Goal: Communication & Community: Answer question/provide support

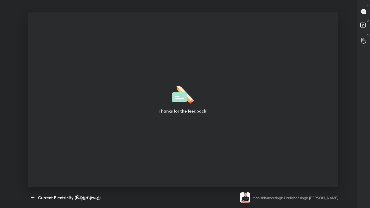
scroll to position [2, 0]
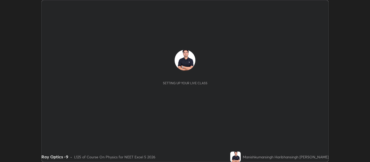
scroll to position [162, 370]
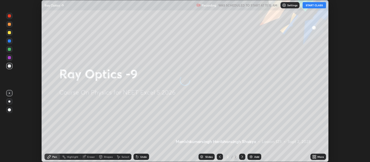
click at [313, 5] on button "START CLASS" at bounding box center [314, 5] width 23 height 6
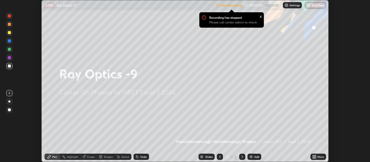
click at [291, 6] on p "Settings" at bounding box center [295, 5] width 10 height 3
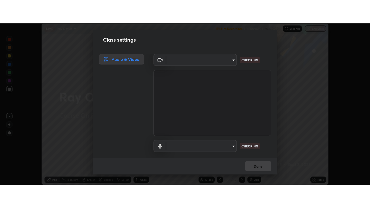
scroll to position [14, 0]
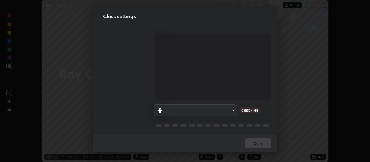
type input "0d049437951fd4140923ddd983d62ee20e888b7fe7080c9a8fddf2b3b9629313"
type input "default"
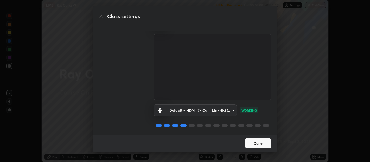
click at [259, 142] on button "Done" at bounding box center [258, 143] width 26 height 10
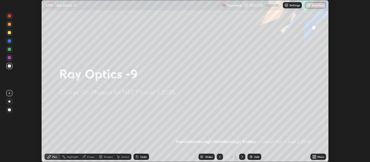
click at [313, 155] on icon at bounding box center [313, 155] width 1 height 1
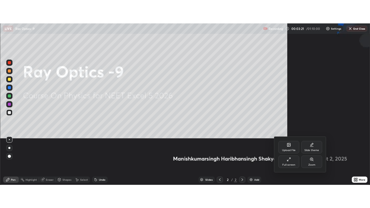
scroll to position [208, 370]
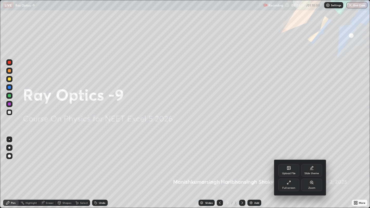
click at [290, 161] on div "Upload File" at bounding box center [289, 173] width 14 height 3
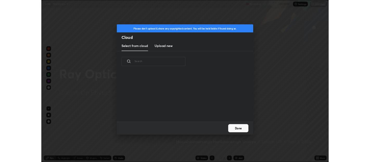
scroll to position [64, 167]
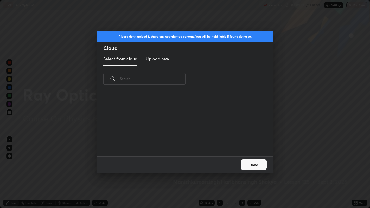
click at [163, 59] on h3 "Upload new" at bounding box center [157, 59] width 23 height 6
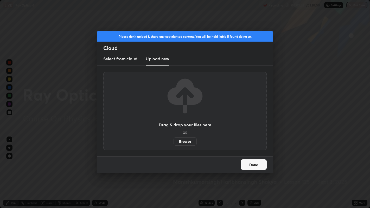
click at [187, 139] on label "Browse" at bounding box center [185, 141] width 23 height 8
click at [174, 139] on input "Browse" at bounding box center [174, 141] width 0 height 8
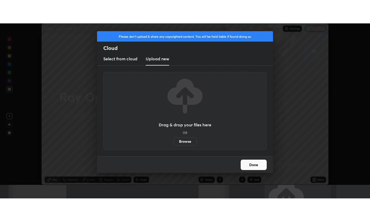
scroll to position [25876, 25667]
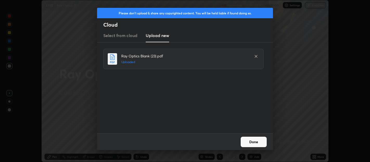
click at [253, 141] on button "Done" at bounding box center [254, 141] width 26 height 10
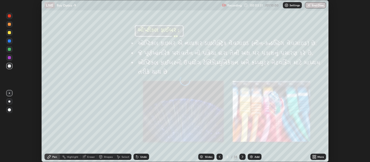
click at [313, 157] on icon at bounding box center [313, 157] width 1 height 1
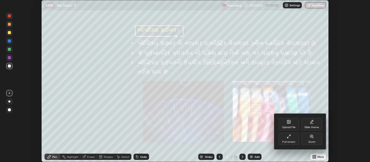
click at [289, 136] on icon at bounding box center [289, 136] width 4 height 4
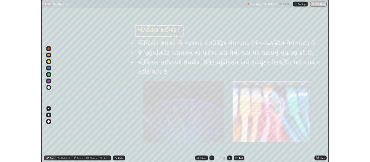
scroll to position [208, 370]
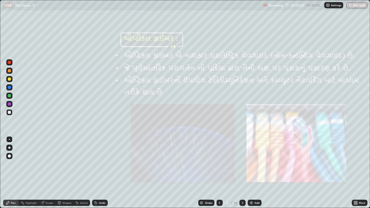
click at [242, 161] on icon at bounding box center [243, 203] width 4 height 4
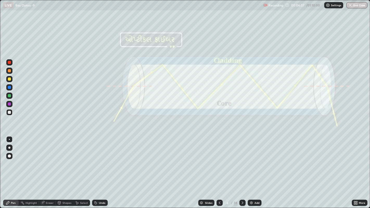
click at [12, 156] on div at bounding box center [9, 156] width 6 height 6
click at [8, 71] on div at bounding box center [9, 70] width 3 height 3
click at [241, 161] on icon at bounding box center [243, 203] width 4 height 4
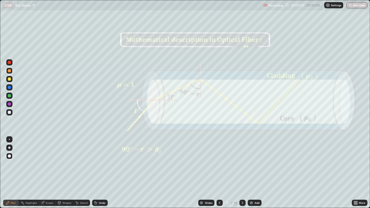
click at [219, 161] on div at bounding box center [220, 203] width 6 height 10
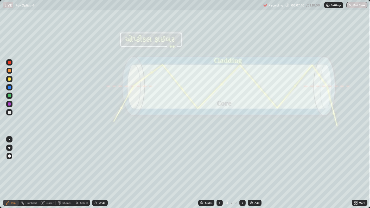
click at [242, 161] on icon at bounding box center [243, 203] width 4 height 4
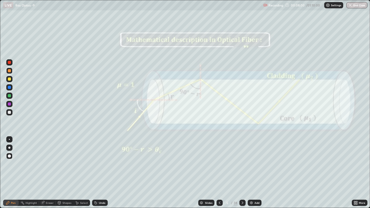
click at [10, 79] on div at bounding box center [9, 79] width 3 height 3
click at [63, 161] on div "Shapes" at bounding box center [66, 203] width 9 height 3
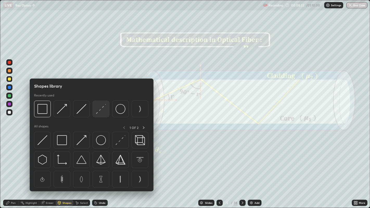
click at [100, 111] on img at bounding box center [101, 109] width 10 height 10
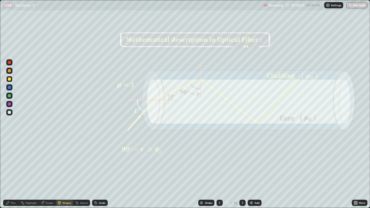
click at [11, 71] on div at bounding box center [9, 70] width 3 height 3
click at [8, 161] on icon at bounding box center [7, 203] width 3 height 3
click at [10, 104] on div at bounding box center [9, 104] width 3 height 3
click at [99, 161] on div "Undo" at bounding box center [102, 203] width 7 height 3
click at [10, 72] on div at bounding box center [9, 70] width 3 height 3
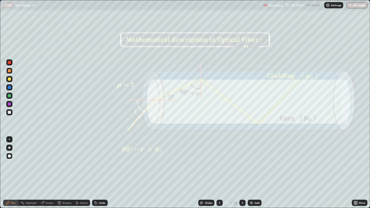
click at [242, 161] on icon at bounding box center [243, 203] width 4 height 4
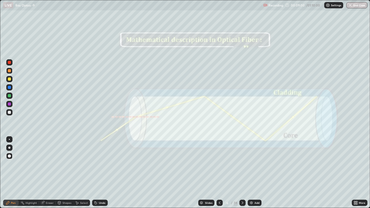
click at [242, 161] on icon at bounding box center [243, 203] width 4 height 4
click at [242, 161] on icon at bounding box center [243, 203] width 2 height 3
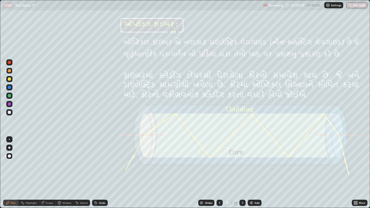
click at [219, 161] on icon at bounding box center [220, 203] width 2 height 3
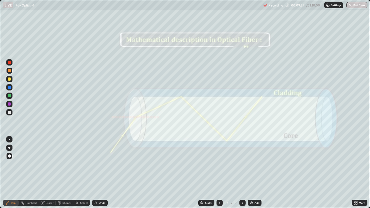
click at [219, 161] on icon at bounding box center [220, 203] width 4 height 4
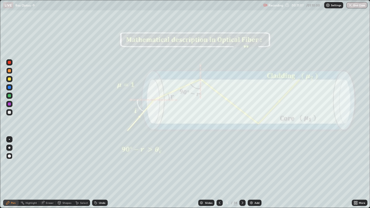
click at [62, 161] on div "Shapes" at bounding box center [65, 203] width 18 height 6
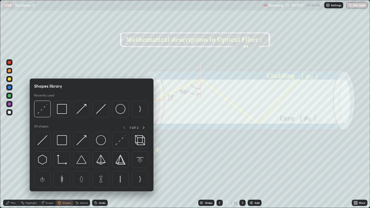
click at [48, 161] on div "Eraser" at bounding box center [50, 203] width 8 height 3
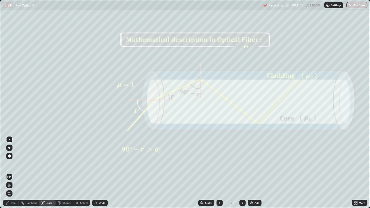
click at [10, 161] on icon at bounding box center [9, 185] width 4 height 4
click at [11, 161] on div "Pen" at bounding box center [11, 203] width 16 height 6
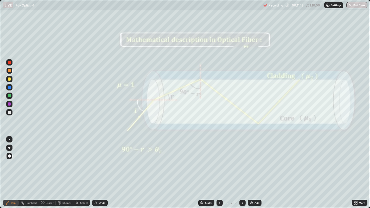
click at [355, 161] on icon at bounding box center [354, 202] width 1 height 1
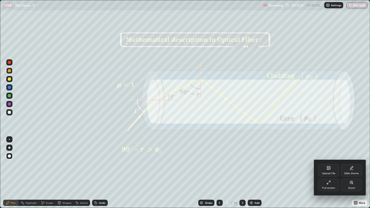
click at [347, 161] on div "Slide theme" at bounding box center [351, 170] width 21 height 12
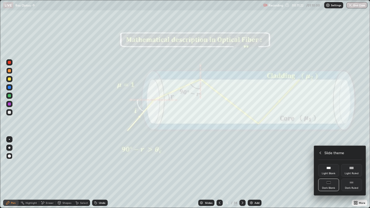
click at [350, 161] on icon at bounding box center [352, 183] width 4 height 4
click at [320, 153] on icon at bounding box center [320, 153] width 4 height 4
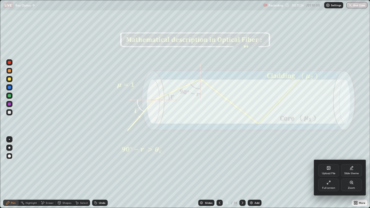
click at [278, 161] on div at bounding box center [185, 104] width 370 height 208
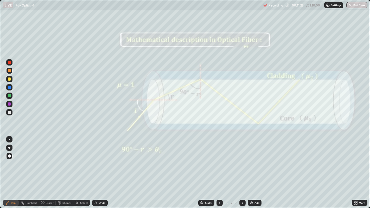
click at [256, 161] on div "Add" at bounding box center [257, 203] width 5 height 3
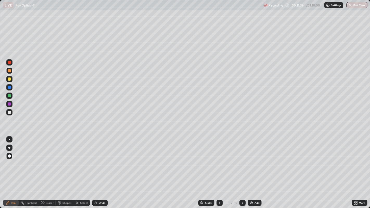
click at [219, 161] on icon at bounding box center [220, 203] width 4 height 4
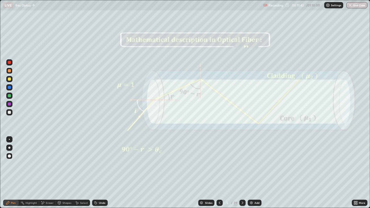
click at [49, 161] on div "Eraser" at bounding box center [50, 203] width 8 height 3
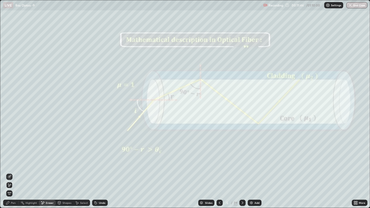
click at [15, 161] on div "Pen" at bounding box center [11, 203] width 16 height 6
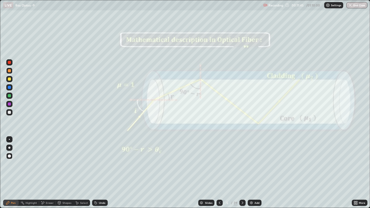
click at [9, 79] on div at bounding box center [9, 79] width 3 height 3
click at [242, 161] on icon at bounding box center [243, 203] width 4 height 4
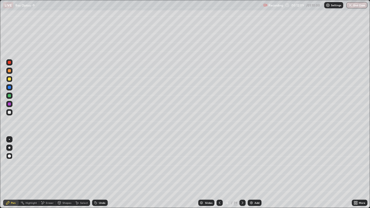
click at [219, 161] on icon at bounding box center [220, 203] width 4 height 4
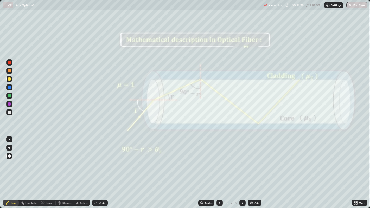
click at [242, 161] on icon at bounding box center [243, 203] width 2 height 3
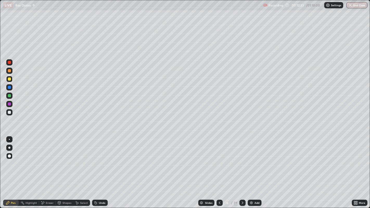
click at [219, 161] on icon at bounding box center [220, 203] width 4 height 4
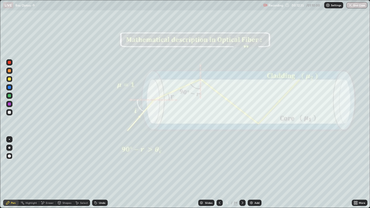
click at [242, 161] on icon at bounding box center [243, 203] width 4 height 4
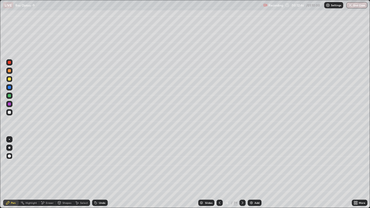
click at [9, 71] on div at bounding box center [9, 70] width 3 height 3
click at [12, 79] on div at bounding box center [9, 79] width 6 height 6
click at [241, 161] on div at bounding box center [243, 203] width 6 height 6
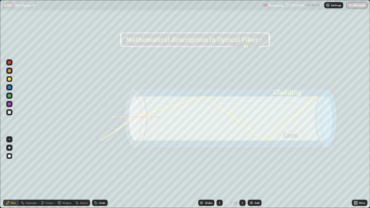
click at [241, 161] on div at bounding box center [243, 203] width 6 height 6
click at [242, 161] on div at bounding box center [243, 203] width 6 height 10
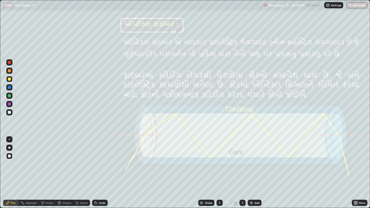
click at [218, 161] on icon at bounding box center [220, 203] width 4 height 4
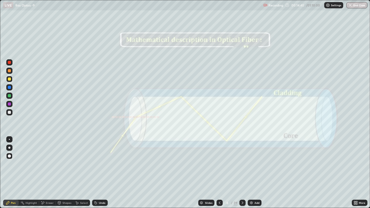
click at [219, 161] on icon at bounding box center [220, 203] width 4 height 4
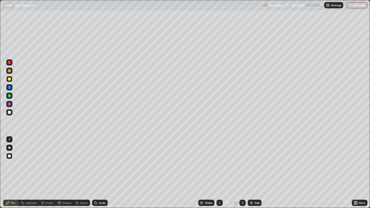
click at [242, 161] on icon at bounding box center [243, 203] width 2 height 3
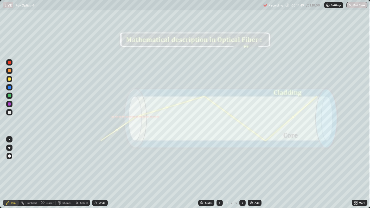
click at [242, 161] on icon at bounding box center [243, 203] width 4 height 4
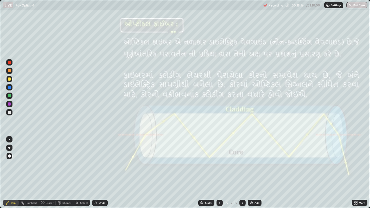
click at [8, 70] on div at bounding box center [9, 70] width 3 height 3
click at [241, 161] on div at bounding box center [243, 203] width 6 height 6
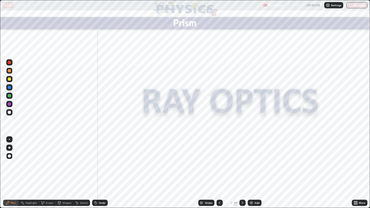
click at [10, 62] on div at bounding box center [9, 62] width 3 height 3
click at [65, 161] on div "Shapes" at bounding box center [65, 203] width 18 height 6
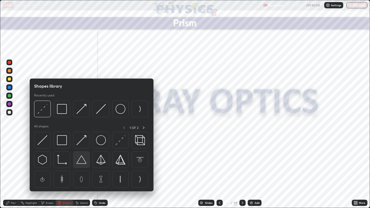
click at [82, 160] on img at bounding box center [82, 160] width 10 height 10
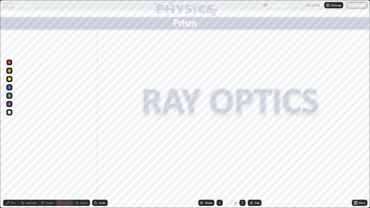
click at [102, 161] on div "Undo" at bounding box center [102, 203] width 7 height 3
click at [65, 161] on div "Shapes" at bounding box center [66, 203] width 9 height 3
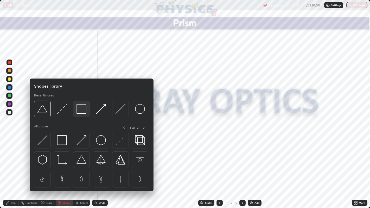
click at [82, 110] on img at bounding box center [82, 109] width 10 height 10
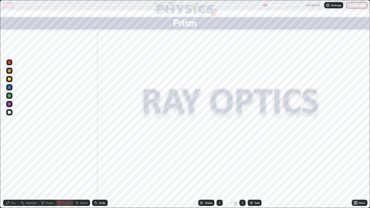
click at [9, 79] on div at bounding box center [9, 79] width 3 height 3
click at [9, 71] on div at bounding box center [9, 70] width 3 height 3
click at [61, 161] on div "Shapes" at bounding box center [65, 203] width 18 height 6
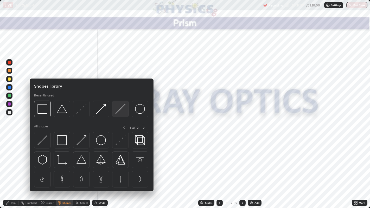
click at [117, 110] on img at bounding box center [121, 109] width 10 height 10
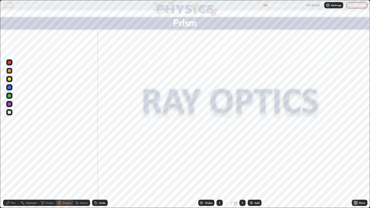
click at [11, 104] on div at bounding box center [9, 104] width 3 height 3
click at [10, 71] on div at bounding box center [9, 70] width 3 height 3
click at [8, 112] on div at bounding box center [9, 112] width 3 height 3
click at [9, 63] on div at bounding box center [9, 62] width 3 height 3
click at [65, 161] on div "Shapes" at bounding box center [66, 203] width 9 height 3
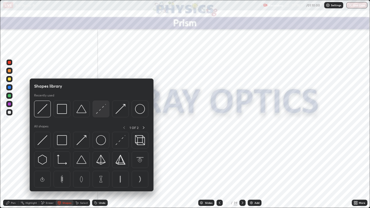
click at [102, 110] on img at bounding box center [101, 109] width 10 height 10
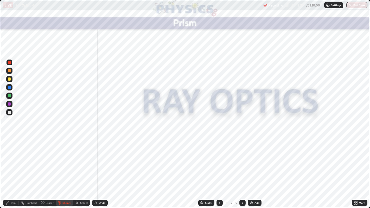
click at [11, 161] on div "Pen" at bounding box center [11, 203] width 16 height 6
click at [11, 161] on div "Pen" at bounding box center [13, 203] width 5 height 3
click at [8, 105] on div at bounding box center [9, 104] width 6 height 6
click at [64, 161] on div "Shapes" at bounding box center [66, 203] width 9 height 3
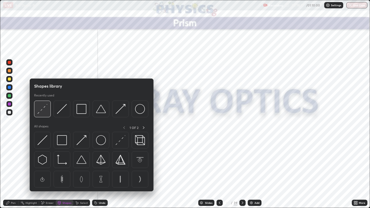
click at [44, 112] on img at bounding box center [42, 109] width 10 height 10
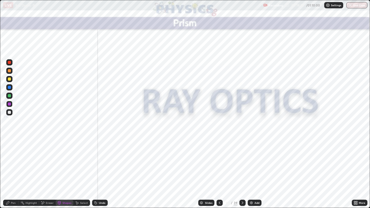
click at [9, 103] on div at bounding box center [9, 104] width 3 height 3
click at [9, 104] on div at bounding box center [9, 104] width 3 height 3
click at [62, 161] on div "Shapes" at bounding box center [65, 203] width 18 height 6
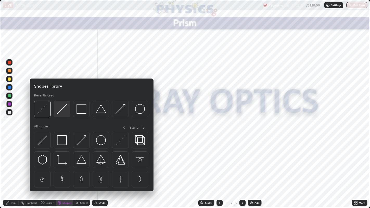
click at [61, 112] on img at bounding box center [62, 109] width 10 height 10
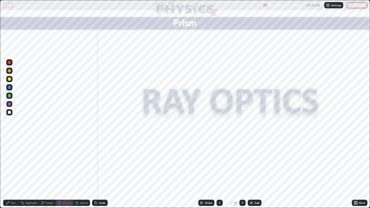
click at [62, 161] on div "Shapes" at bounding box center [65, 203] width 18 height 6
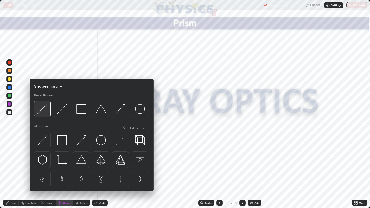
click at [42, 109] on img at bounding box center [42, 109] width 10 height 10
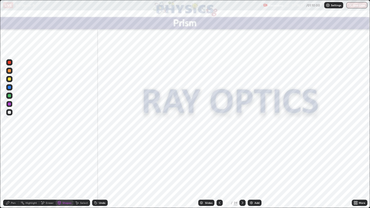
click at [8, 64] on div at bounding box center [9, 62] width 6 height 6
click at [65, 161] on div "Shapes" at bounding box center [66, 203] width 9 height 3
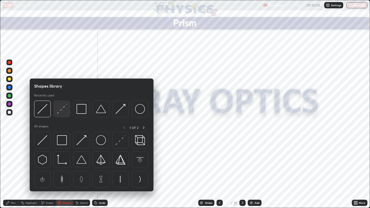
click at [58, 113] on img at bounding box center [62, 109] width 10 height 10
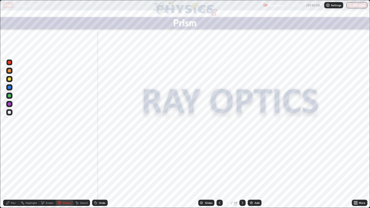
click at [97, 161] on div "Undo" at bounding box center [100, 203] width 16 height 6
click at [65, 161] on div "Shapes" at bounding box center [66, 203] width 9 height 3
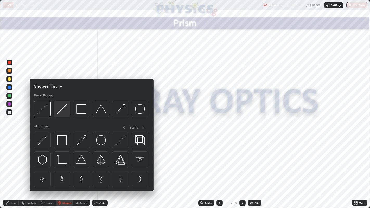
click at [61, 110] on img at bounding box center [62, 109] width 10 height 10
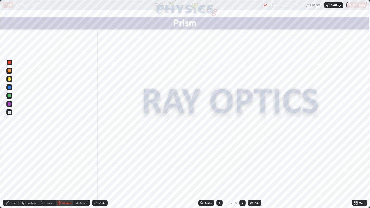
click at [10, 103] on div at bounding box center [9, 104] width 3 height 3
click at [11, 161] on div "Pen" at bounding box center [13, 203] width 5 height 3
click at [9, 71] on div at bounding box center [9, 70] width 3 height 3
click at [64, 161] on div "Shapes" at bounding box center [66, 203] width 9 height 3
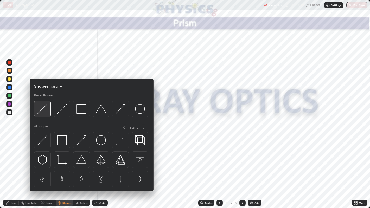
click at [44, 110] on img at bounding box center [42, 109] width 10 height 10
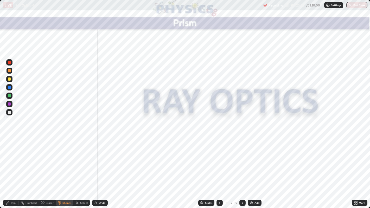
click at [60, 161] on icon at bounding box center [59, 203] width 4 height 4
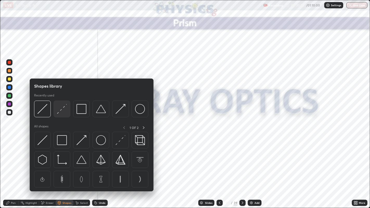
click at [62, 108] on img at bounding box center [62, 109] width 10 height 10
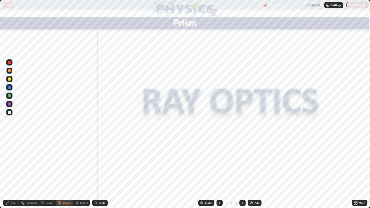
click at [9, 64] on div at bounding box center [9, 62] width 3 height 3
click at [65, 161] on div "Shapes" at bounding box center [66, 203] width 9 height 3
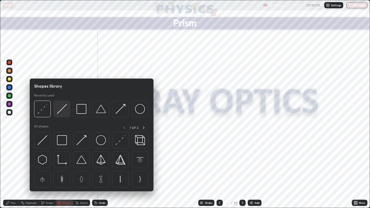
click at [60, 108] on img at bounding box center [62, 109] width 10 height 10
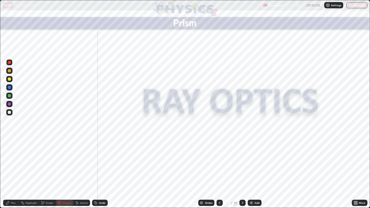
click at [10, 72] on div at bounding box center [9, 70] width 3 height 3
click at [63, 161] on div "Shapes" at bounding box center [66, 203] width 9 height 3
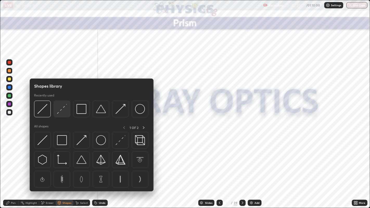
click at [55, 107] on div at bounding box center [62, 109] width 17 height 17
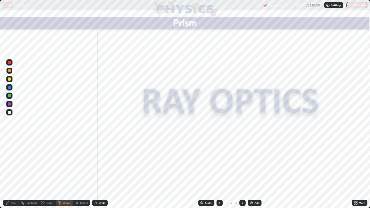
click at [9, 63] on div at bounding box center [9, 62] width 3 height 3
click at [63, 161] on div "Shapes" at bounding box center [66, 203] width 9 height 3
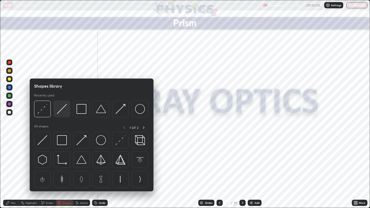
click at [57, 109] on img at bounding box center [62, 109] width 10 height 10
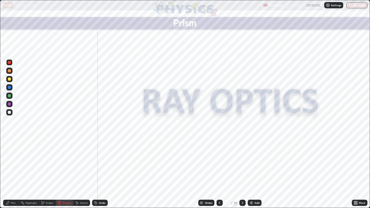
click at [9, 71] on div at bounding box center [9, 70] width 3 height 3
click at [12, 161] on div "Pen" at bounding box center [13, 203] width 5 height 3
click at [241, 161] on icon at bounding box center [243, 203] width 4 height 4
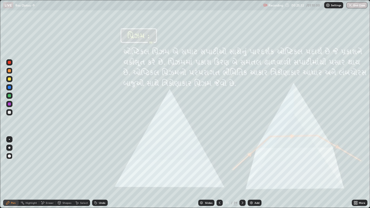
click at [242, 161] on icon at bounding box center [243, 203] width 4 height 4
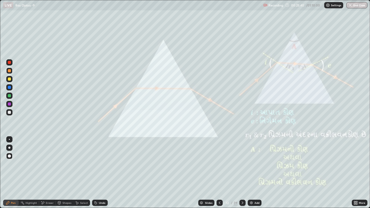
click at [9, 81] on div at bounding box center [9, 79] width 3 height 3
click at [10, 113] on div at bounding box center [9, 112] width 3 height 3
click at [219, 161] on icon at bounding box center [220, 203] width 2 height 3
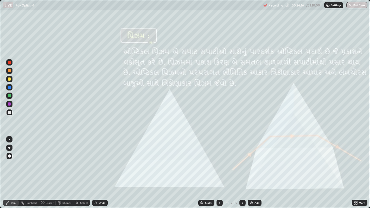
click at [219, 161] on icon at bounding box center [220, 203] width 4 height 4
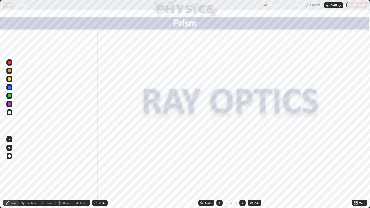
click at [9, 63] on div at bounding box center [9, 62] width 3 height 3
click at [8, 87] on div at bounding box center [9, 87] width 3 height 3
click at [240, 161] on div at bounding box center [243, 203] width 6 height 6
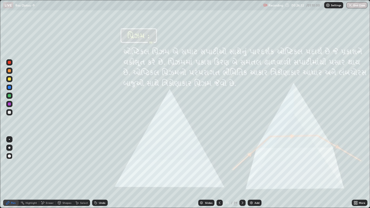
click at [242, 161] on icon at bounding box center [243, 203] width 4 height 4
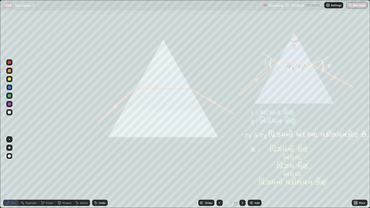
click at [256, 161] on div "Add" at bounding box center [257, 203] width 5 height 3
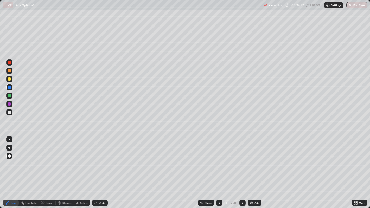
click at [10, 71] on div at bounding box center [9, 70] width 3 height 3
click at [66, 161] on div "Shapes" at bounding box center [66, 203] width 9 height 3
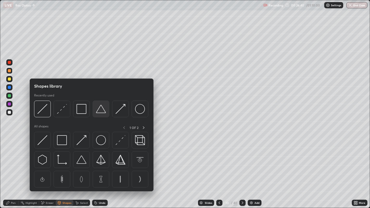
click at [99, 111] on img at bounding box center [101, 109] width 10 height 10
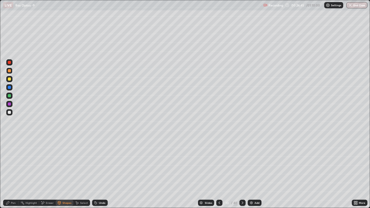
click at [9, 112] on div at bounding box center [9, 112] width 3 height 3
click at [64, 161] on div "Shapes" at bounding box center [66, 203] width 9 height 3
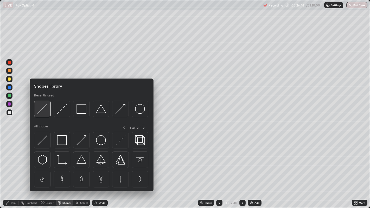
click at [42, 114] on div at bounding box center [42, 109] width 17 height 17
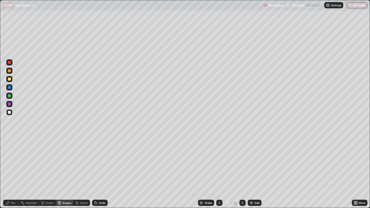
click at [11, 161] on div "Pen" at bounding box center [11, 203] width 16 height 6
click at [64, 161] on div "Shapes" at bounding box center [66, 203] width 9 height 3
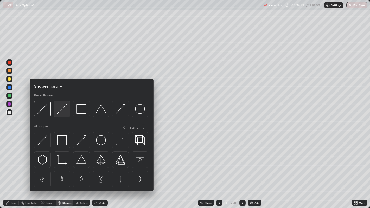
click at [60, 111] on img at bounding box center [62, 109] width 10 height 10
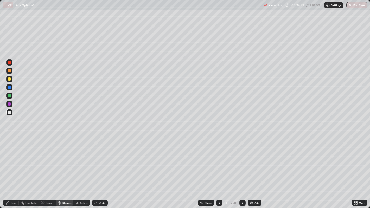
click at [10, 80] on div at bounding box center [9, 79] width 3 height 3
click at [99, 161] on div "Undo" at bounding box center [102, 203] width 7 height 3
click at [10, 161] on div "Pen" at bounding box center [11, 203] width 16 height 6
click at [9, 71] on div at bounding box center [9, 70] width 3 height 3
click at [66, 161] on div "Shapes" at bounding box center [66, 203] width 9 height 3
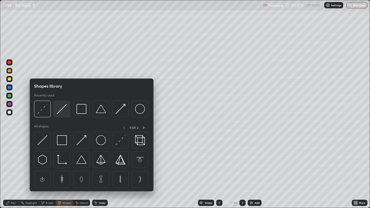
click at [60, 109] on img at bounding box center [62, 109] width 10 height 10
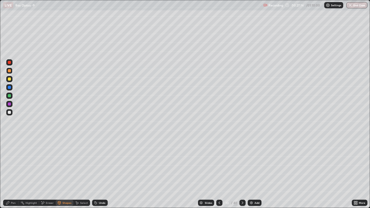
click at [66, 161] on div "Shapes" at bounding box center [66, 203] width 9 height 3
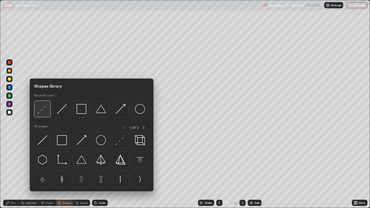
click at [41, 111] on img at bounding box center [42, 109] width 10 height 10
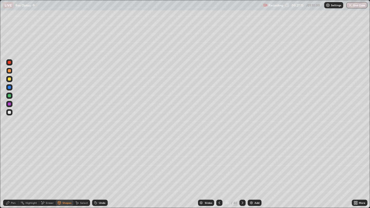
click at [10, 112] on div at bounding box center [9, 112] width 3 height 3
click at [64, 161] on div "Shapes" at bounding box center [66, 203] width 9 height 3
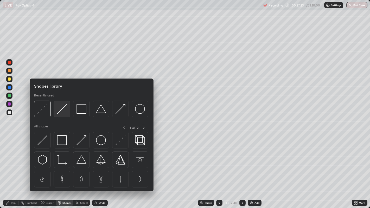
click at [60, 113] on img at bounding box center [62, 109] width 10 height 10
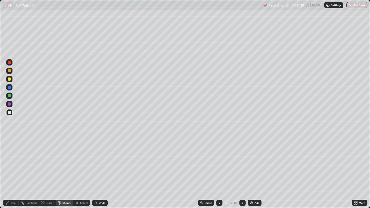
click at [8, 161] on icon at bounding box center [8, 203] width 4 height 4
click at [101, 161] on div "Undo" at bounding box center [102, 203] width 7 height 3
click at [99, 161] on div "Undo" at bounding box center [102, 203] width 7 height 3
click at [100, 161] on div "Undo" at bounding box center [102, 203] width 7 height 3
click at [102, 161] on div "Undo" at bounding box center [102, 203] width 7 height 3
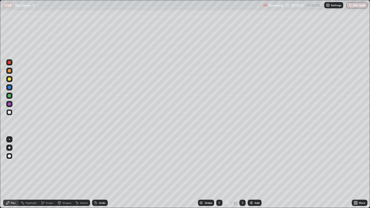
click at [104, 161] on div "Undo" at bounding box center [102, 203] width 7 height 3
click at [104, 161] on div "Undo" at bounding box center [100, 203] width 16 height 6
click at [107, 161] on div "Undo" at bounding box center [100, 203] width 16 height 6
click at [102, 161] on div "Undo" at bounding box center [102, 203] width 7 height 3
click at [100, 161] on div "Undo" at bounding box center [102, 203] width 7 height 3
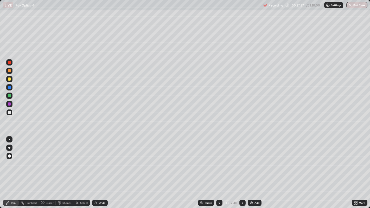
click at [100, 161] on div "Undo" at bounding box center [102, 203] width 7 height 3
click at [102, 161] on div "Undo" at bounding box center [102, 203] width 7 height 3
click at [100, 161] on div "Undo" at bounding box center [102, 203] width 7 height 3
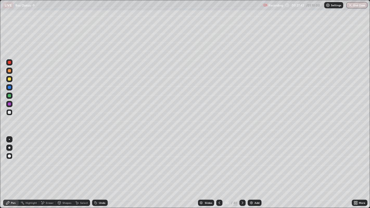
click at [64, 161] on div "Shapes" at bounding box center [66, 203] width 9 height 3
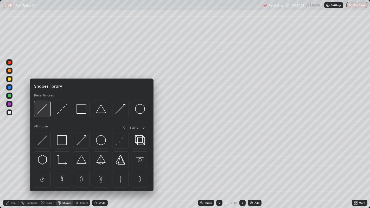
click at [42, 110] on img at bounding box center [42, 109] width 10 height 10
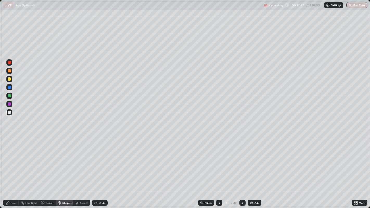
click at [99, 161] on div "Undo" at bounding box center [100, 203] width 16 height 6
click at [9, 79] on div at bounding box center [9, 79] width 3 height 3
click at [64, 161] on div "Shapes" at bounding box center [66, 203] width 9 height 3
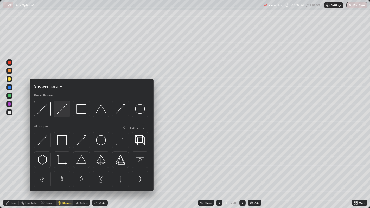
click at [59, 112] on img at bounding box center [62, 109] width 10 height 10
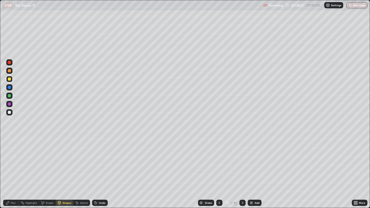
click at [98, 161] on div "Undo" at bounding box center [100, 203] width 16 height 6
click at [65, 161] on div "Shapes" at bounding box center [66, 203] width 9 height 3
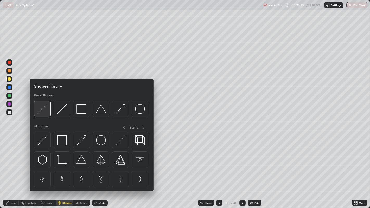
click at [42, 112] on img at bounding box center [42, 109] width 10 height 10
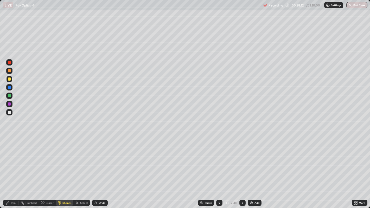
click at [65, 161] on div "Shapes" at bounding box center [66, 203] width 9 height 3
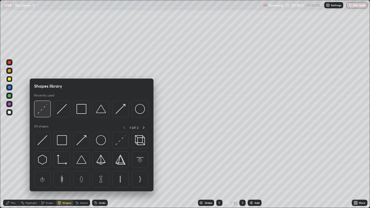
click at [42, 108] on img at bounding box center [42, 109] width 10 height 10
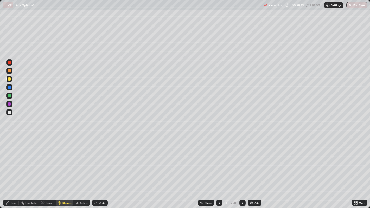
click at [9, 112] on div at bounding box center [9, 112] width 3 height 3
click at [104, 161] on div "Undo" at bounding box center [102, 203] width 7 height 3
click at [65, 161] on div "Shapes" at bounding box center [66, 203] width 9 height 3
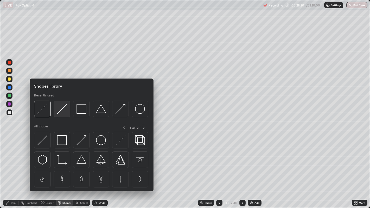
click at [60, 110] on img at bounding box center [62, 109] width 10 height 10
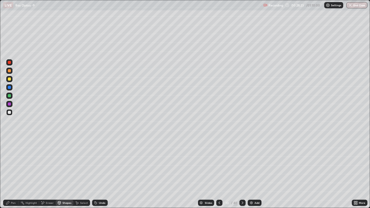
click at [98, 161] on div "Undo" at bounding box center [100, 203] width 16 height 6
click at [64, 161] on div "Shapes" at bounding box center [66, 203] width 9 height 3
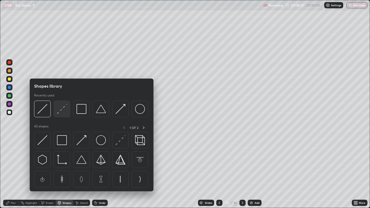
click at [60, 111] on img at bounding box center [62, 109] width 10 height 10
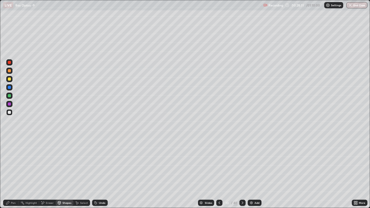
click at [8, 80] on div at bounding box center [9, 79] width 3 height 3
click at [63, 161] on div "Shapes" at bounding box center [66, 203] width 9 height 3
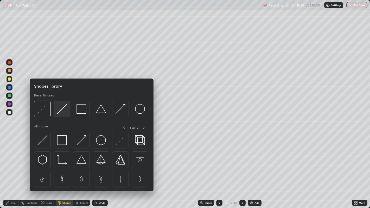
click at [62, 110] on img at bounding box center [62, 109] width 10 height 10
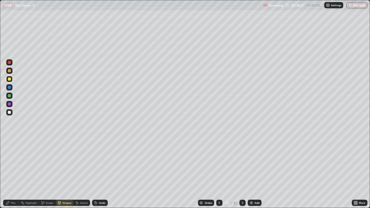
click at [9, 113] on div at bounding box center [9, 112] width 3 height 3
click at [97, 161] on icon at bounding box center [96, 203] width 4 height 4
click at [98, 161] on div "Undo" at bounding box center [100, 203] width 16 height 6
click at [8, 161] on icon at bounding box center [7, 203] width 3 height 3
click at [9, 87] on div at bounding box center [9, 87] width 3 height 3
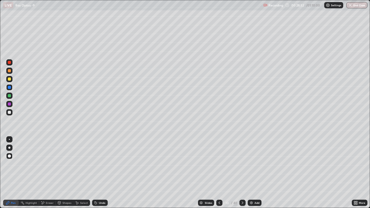
click at [8, 73] on div at bounding box center [9, 71] width 6 height 6
click at [96, 161] on icon at bounding box center [96, 203] width 2 height 2
click at [95, 161] on icon at bounding box center [96, 203] width 2 height 2
click at [81, 161] on div "Select" at bounding box center [84, 203] width 8 height 3
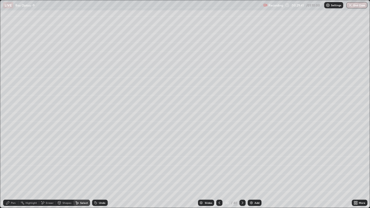
click at [64, 161] on div "Shapes" at bounding box center [66, 203] width 9 height 3
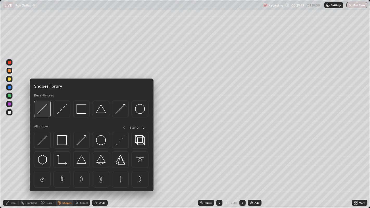
click at [42, 110] on img at bounding box center [42, 109] width 10 height 10
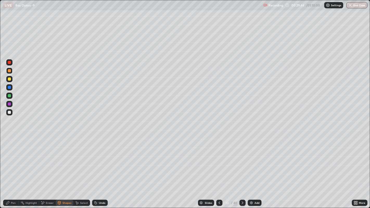
click at [9, 112] on div at bounding box center [9, 112] width 3 height 3
click at [13, 161] on div "Pen" at bounding box center [13, 203] width 5 height 3
click at [11, 72] on div at bounding box center [9, 71] width 6 height 6
click at [219, 161] on icon at bounding box center [220, 203] width 2 height 3
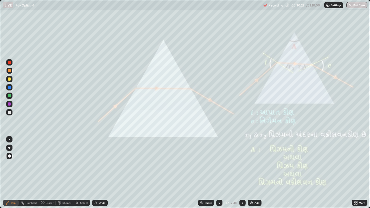
click at [9, 78] on div at bounding box center [9, 79] width 3 height 3
click at [8, 71] on div at bounding box center [9, 70] width 3 height 3
click at [241, 161] on icon at bounding box center [243, 203] width 4 height 4
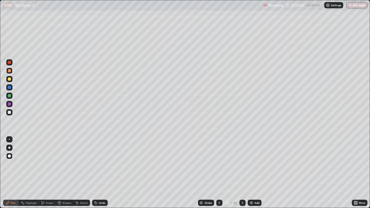
click at [99, 161] on div "Undo" at bounding box center [102, 203] width 7 height 3
click at [241, 161] on icon at bounding box center [243, 203] width 4 height 4
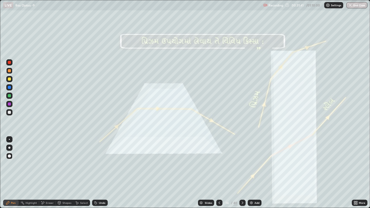
click at [242, 161] on icon at bounding box center [243, 203] width 4 height 4
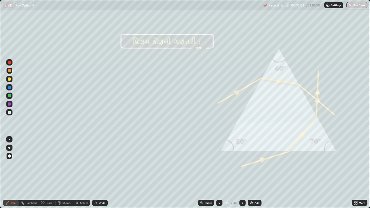
click at [219, 161] on icon at bounding box center [220, 203] width 2 height 3
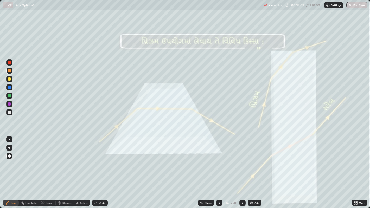
click at [219, 161] on icon at bounding box center [219, 203] width 4 height 4
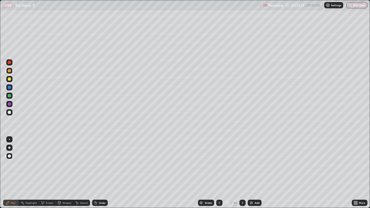
click at [241, 161] on icon at bounding box center [243, 203] width 4 height 4
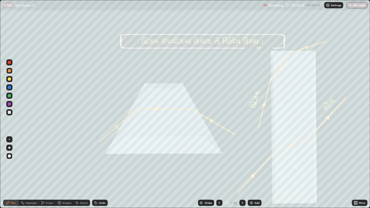
click at [242, 161] on icon at bounding box center [243, 203] width 2 height 3
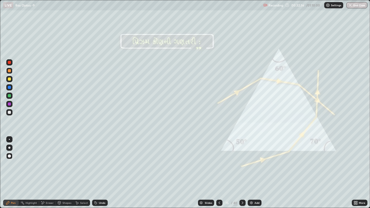
click at [242, 161] on icon at bounding box center [243, 203] width 4 height 4
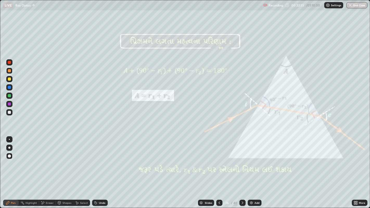
click at [242, 161] on icon at bounding box center [243, 203] width 2 height 3
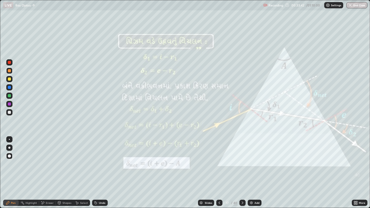
click at [242, 161] on icon at bounding box center [243, 203] width 4 height 4
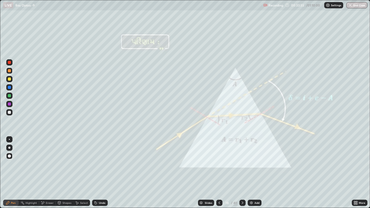
click at [243, 161] on icon at bounding box center [243, 203] width 2 height 3
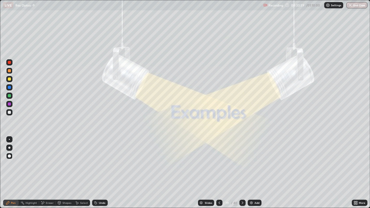
click at [241, 161] on icon at bounding box center [243, 203] width 4 height 4
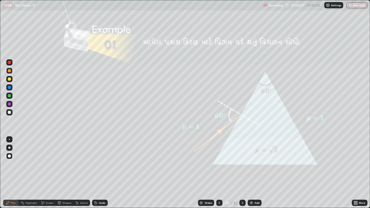
click at [10, 79] on div at bounding box center [9, 79] width 3 height 3
click at [100, 161] on div "Undo" at bounding box center [102, 203] width 7 height 3
click at [10, 71] on div at bounding box center [9, 70] width 3 height 3
click at [242, 161] on icon at bounding box center [243, 203] width 2 height 3
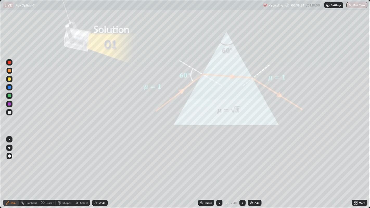
click at [218, 161] on icon at bounding box center [219, 203] width 4 height 4
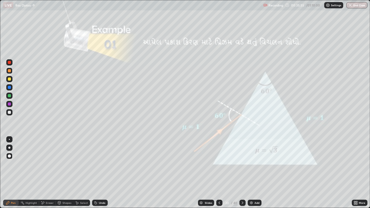
click at [48, 161] on div "Eraser" at bounding box center [50, 203] width 8 height 3
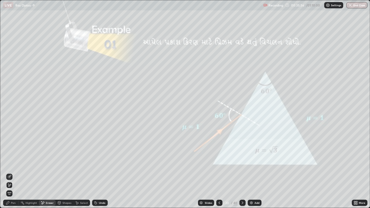
click at [10, 161] on span "Erase all" at bounding box center [10, 193] width 6 height 3
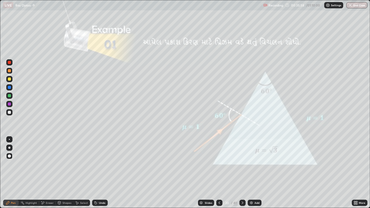
click at [9, 70] on div at bounding box center [9, 70] width 3 height 3
click at [242, 161] on icon at bounding box center [243, 203] width 4 height 4
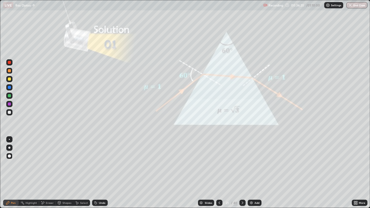
click at [9, 104] on div at bounding box center [9, 104] width 3 height 3
click at [219, 161] on icon at bounding box center [219, 203] width 4 height 4
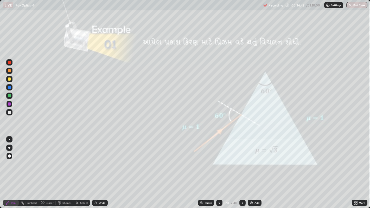
click at [242, 161] on icon at bounding box center [243, 203] width 4 height 4
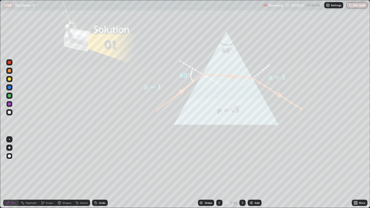
click at [10, 70] on div at bounding box center [9, 70] width 3 height 3
click at [98, 161] on div "Undo" at bounding box center [100, 203] width 16 height 6
click at [99, 161] on div "Undo" at bounding box center [100, 203] width 16 height 6
click at [219, 161] on icon at bounding box center [219, 203] width 4 height 4
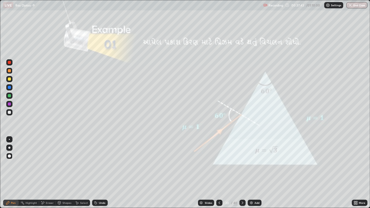
click at [9, 81] on div at bounding box center [9, 79] width 6 height 6
click at [242, 161] on icon at bounding box center [243, 203] width 4 height 4
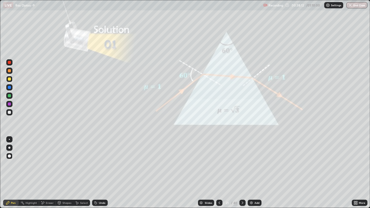
click at [242, 161] on icon at bounding box center [243, 203] width 4 height 4
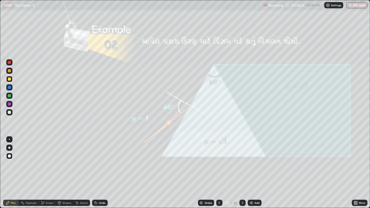
click at [10, 71] on div at bounding box center [9, 70] width 3 height 3
click at [243, 161] on icon at bounding box center [243, 203] width 4 height 4
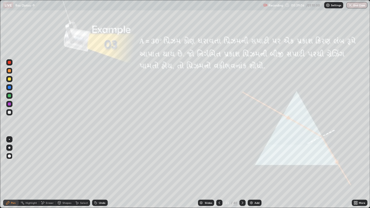
click at [219, 161] on icon at bounding box center [219, 203] width 4 height 4
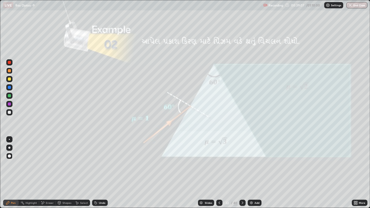
click at [255, 161] on div "Add" at bounding box center [257, 203] width 5 height 3
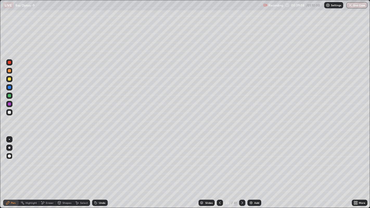
click at [219, 161] on icon at bounding box center [220, 203] width 4 height 4
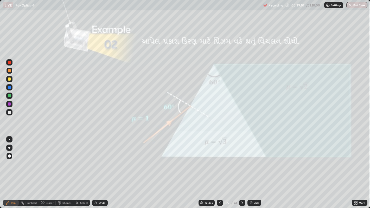
click at [8, 80] on div at bounding box center [9, 79] width 3 height 3
click at [10, 71] on div at bounding box center [9, 70] width 3 height 3
click at [9, 112] on div at bounding box center [9, 112] width 3 height 3
click at [241, 161] on div at bounding box center [242, 203] width 6 height 6
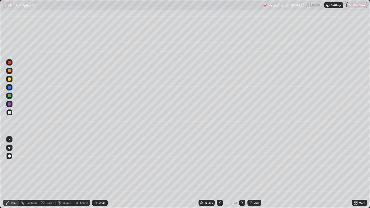
click at [10, 71] on div at bounding box center [9, 70] width 3 height 3
click at [220, 161] on icon at bounding box center [220, 203] width 4 height 4
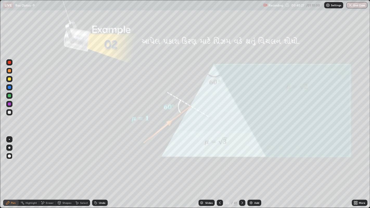
click at [241, 161] on icon at bounding box center [242, 203] width 4 height 4
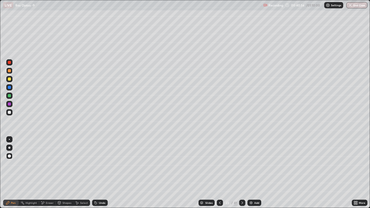
click at [356, 161] on icon at bounding box center [356, 203] width 1 height 1
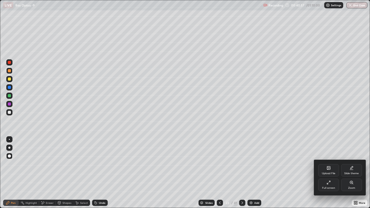
click at [325, 161] on div "Full screen" at bounding box center [328, 188] width 13 height 3
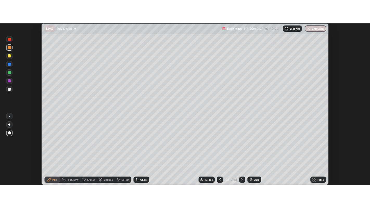
scroll to position [25876, 25667]
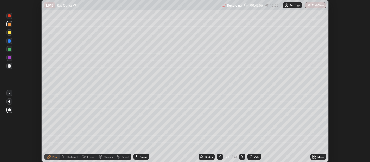
click at [220, 156] on icon at bounding box center [220, 156] width 4 height 4
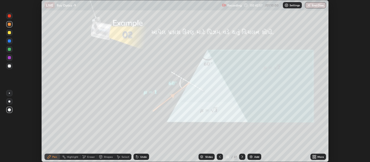
click at [313, 155] on icon at bounding box center [313, 155] width 1 height 1
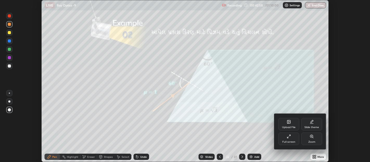
click at [292, 137] on div "Full screen" at bounding box center [289, 138] width 21 height 12
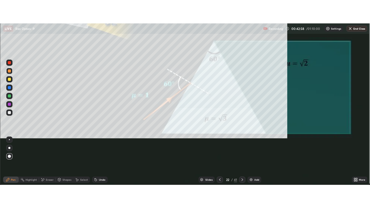
scroll to position [208, 370]
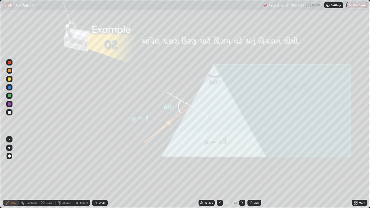
click at [49, 161] on div "Eraser" at bounding box center [50, 203] width 8 height 3
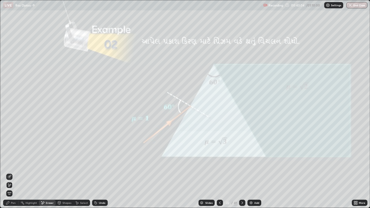
click at [12, 161] on div "Pen" at bounding box center [11, 203] width 16 height 6
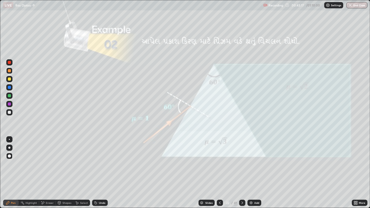
click at [48, 161] on div "Eraser" at bounding box center [50, 203] width 8 height 3
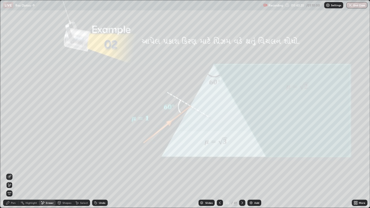
click at [8, 161] on icon at bounding box center [7, 203] width 3 height 3
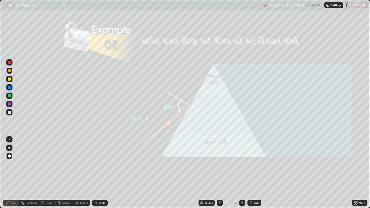
click at [242, 161] on icon at bounding box center [242, 203] width 4 height 4
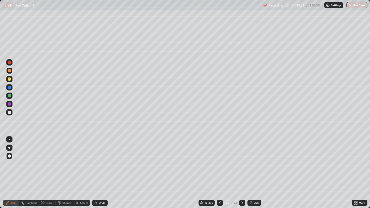
click at [49, 161] on div "Eraser" at bounding box center [50, 203] width 8 height 3
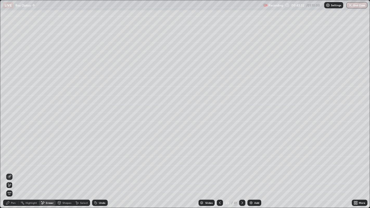
click at [9, 161] on span "Erase all" at bounding box center [10, 193] width 6 height 3
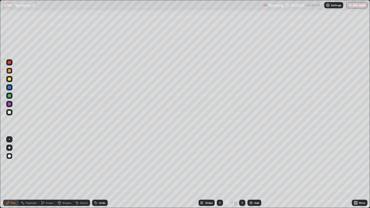
click at [219, 161] on icon at bounding box center [220, 203] width 2 height 3
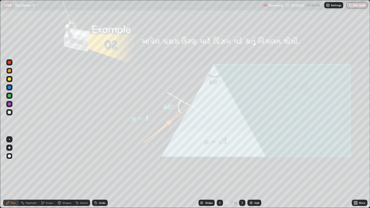
click at [241, 161] on icon at bounding box center [242, 203] width 4 height 4
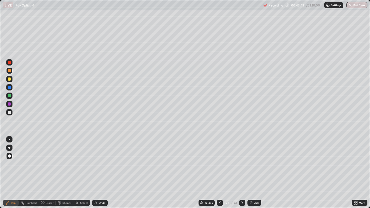
click at [242, 161] on icon at bounding box center [242, 203] width 4 height 4
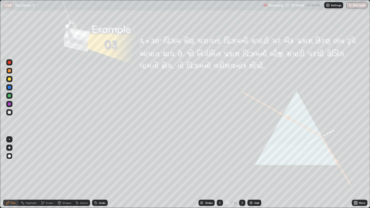
click at [219, 161] on icon at bounding box center [220, 203] width 4 height 4
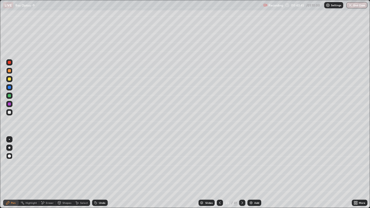
click at [218, 161] on icon at bounding box center [220, 203] width 4 height 4
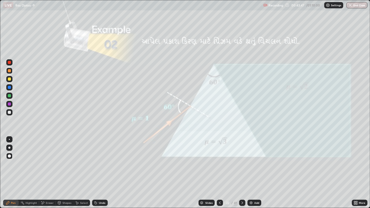
click at [242, 161] on icon at bounding box center [242, 203] width 4 height 4
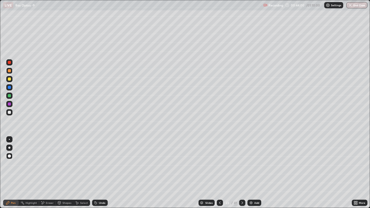
click at [9, 79] on div at bounding box center [9, 79] width 3 height 3
click at [219, 161] on icon at bounding box center [220, 203] width 4 height 4
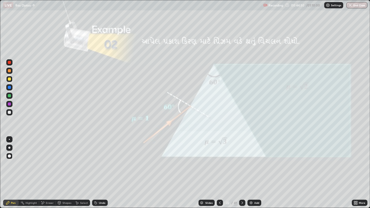
click at [242, 161] on icon at bounding box center [242, 203] width 4 height 4
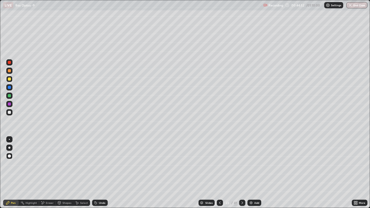
click at [242, 161] on icon at bounding box center [242, 203] width 4 height 4
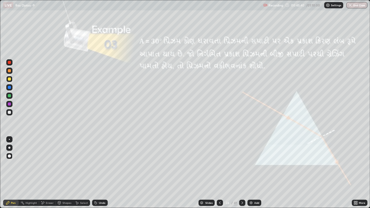
click at [8, 71] on div at bounding box center [9, 70] width 3 height 3
click at [244, 161] on div at bounding box center [242, 203] width 6 height 6
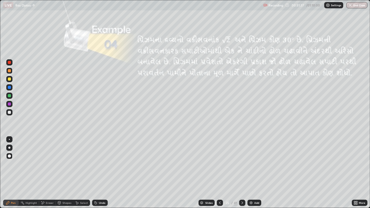
click at [68, 161] on div "Shapes" at bounding box center [66, 203] width 9 height 3
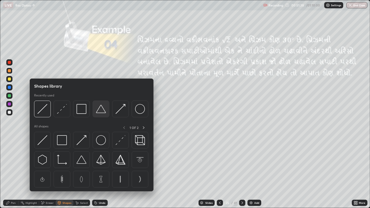
click at [101, 110] on img at bounding box center [101, 109] width 10 height 10
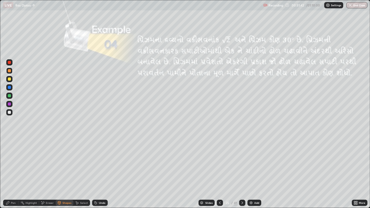
click at [8, 161] on icon at bounding box center [7, 203] width 3 height 3
click at [10, 114] on div at bounding box center [9, 112] width 6 height 6
click at [62, 161] on div "Shapes" at bounding box center [65, 203] width 18 height 6
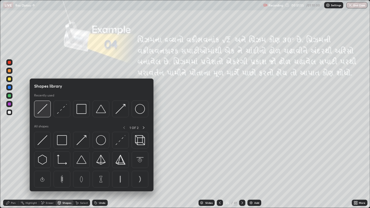
click at [43, 110] on img at bounding box center [42, 109] width 10 height 10
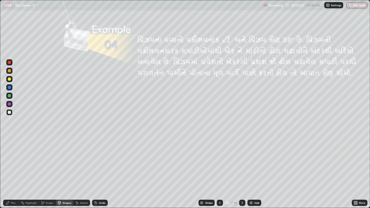
click at [8, 79] on div at bounding box center [9, 79] width 3 height 3
click at [242, 161] on icon at bounding box center [242, 203] width 4 height 4
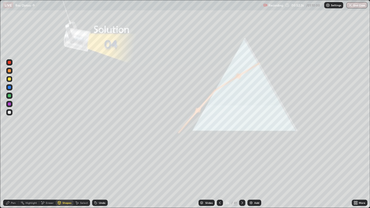
click at [219, 161] on icon at bounding box center [220, 203] width 4 height 4
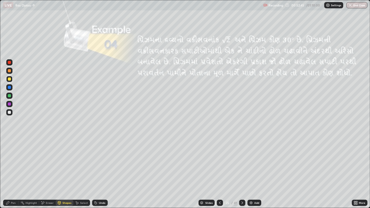
click at [242, 161] on icon at bounding box center [242, 203] width 4 height 4
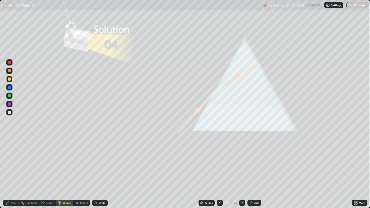
click at [64, 161] on div "Shapes" at bounding box center [65, 203] width 18 height 6
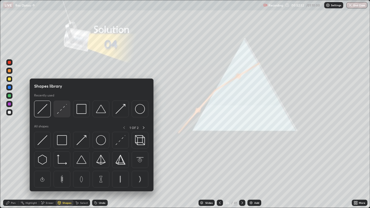
click at [63, 111] on img at bounding box center [62, 109] width 10 height 10
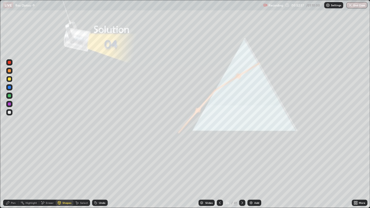
click at [11, 161] on div "Pen" at bounding box center [11, 203] width 16 height 6
click at [8, 71] on div at bounding box center [9, 70] width 3 height 3
click at [220, 161] on icon at bounding box center [220, 203] width 2 height 3
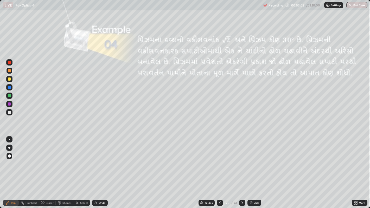
click at [241, 161] on div at bounding box center [242, 203] width 6 height 10
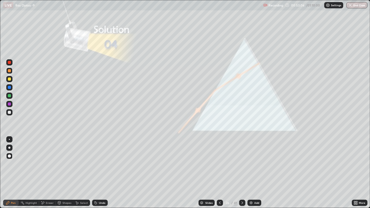
click at [220, 161] on icon at bounding box center [220, 203] width 4 height 4
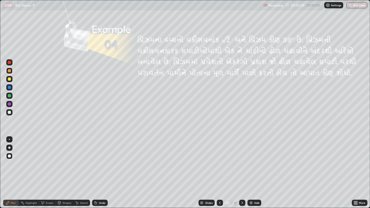
click at [242, 161] on icon at bounding box center [243, 203] width 2 height 3
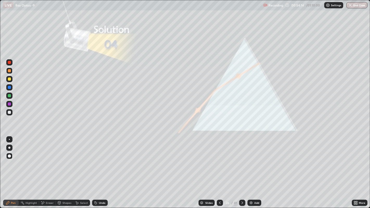
click at [242, 161] on icon at bounding box center [242, 203] width 4 height 4
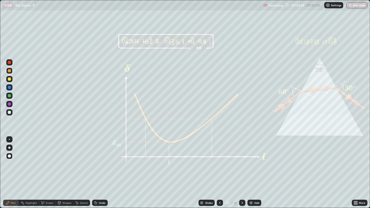
click at [10, 80] on div at bounding box center [9, 79] width 3 height 3
click at [9, 71] on div at bounding box center [9, 70] width 3 height 3
click at [102, 161] on div "Undo" at bounding box center [102, 203] width 7 height 3
click at [100, 161] on div "Undo" at bounding box center [102, 203] width 7 height 3
click at [99, 161] on div "Undo" at bounding box center [102, 203] width 7 height 3
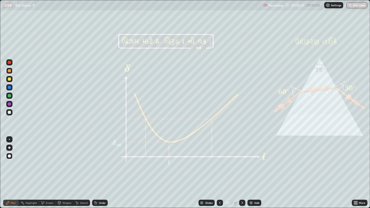
click at [100, 161] on div "Undo" at bounding box center [102, 203] width 7 height 3
click at [102, 161] on div "Undo" at bounding box center [100, 203] width 16 height 6
click at [102, 161] on div "Undo" at bounding box center [102, 203] width 7 height 3
click at [103, 161] on div "Undo" at bounding box center [102, 203] width 7 height 3
click at [10, 79] on div at bounding box center [9, 79] width 3 height 3
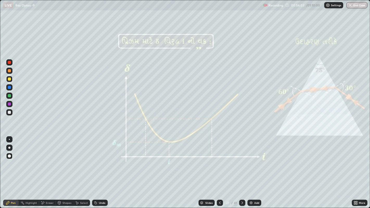
click at [9, 71] on div at bounding box center [9, 70] width 3 height 3
click at [99, 161] on div "Undo" at bounding box center [102, 203] width 7 height 3
click at [99, 161] on div "Undo" at bounding box center [100, 203] width 16 height 6
click at [242, 161] on icon at bounding box center [243, 203] width 2 height 3
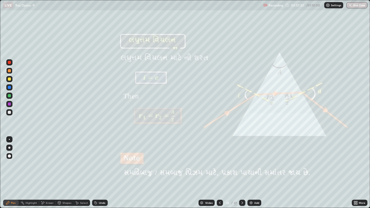
click at [204, 161] on div "Slides" at bounding box center [207, 203] width 16 height 6
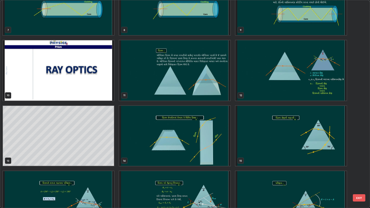
scroll to position [157, 0]
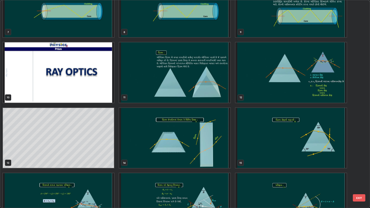
click at [322, 79] on img "grid" at bounding box center [291, 72] width 111 height 60
click at [321, 78] on img "grid" at bounding box center [291, 72] width 111 height 60
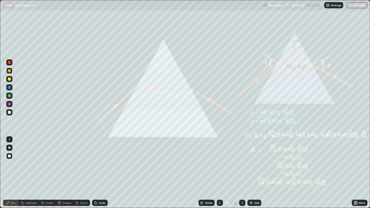
click at [208, 161] on div "Slides" at bounding box center [208, 203] width 7 height 3
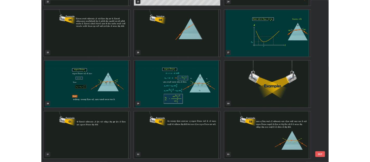
scroll to position [515, 0]
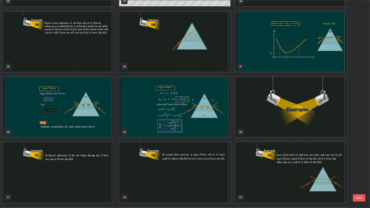
click at [163, 108] on img "grid" at bounding box center [174, 107] width 111 height 60
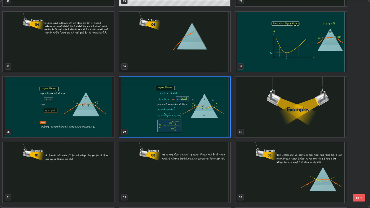
click at [163, 104] on img "grid" at bounding box center [174, 107] width 111 height 60
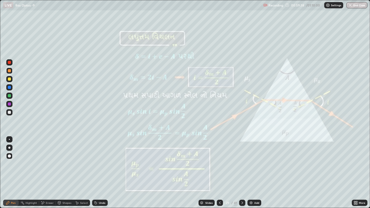
click at [242, 161] on icon at bounding box center [243, 203] width 2 height 3
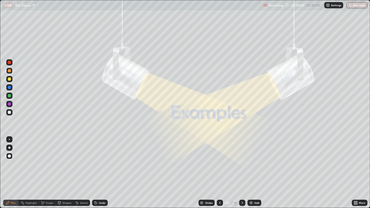
click at [242, 161] on icon at bounding box center [242, 203] width 4 height 4
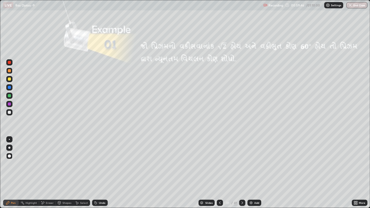
click at [12, 80] on div at bounding box center [9, 79] width 6 height 6
click at [355, 161] on icon at bounding box center [354, 203] width 1 height 1
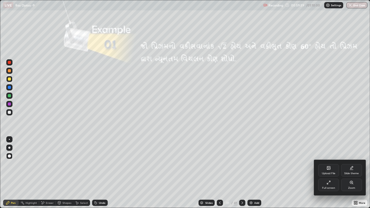
click at [329, 161] on icon at bounding box center [329, 183] width 4 height 4
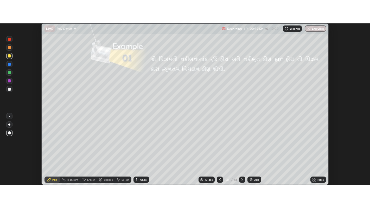
scroll to position [25876, 25667]
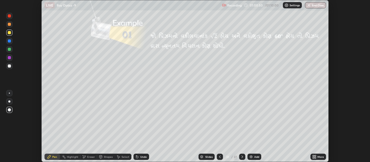
click at [315, 157] on icon at bounding box center [314, 156] width 4 height 4
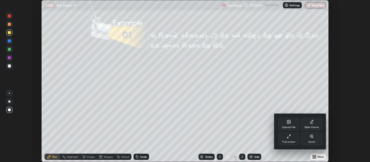
click at [289, 137] on icon at bounding box center [289, 136] width 4 height 4
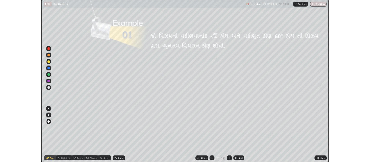
scroll to position [208, 370]
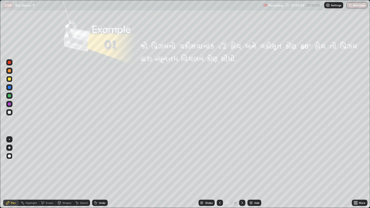
click at [11, 71] on div at bounding box center [9, 70] width 3 height 3
click at [7, 112] on div at bounding box center [9, 112] width 6 height 6
click at [9, 71] on div at bounding box center [9, 70] width 3 height 3
click at [242, 161] on icon at bounding box center [242, 203] width 4 height 4
click at [219, 161] on icon at bounding box center [220, 203] width 4 height 4
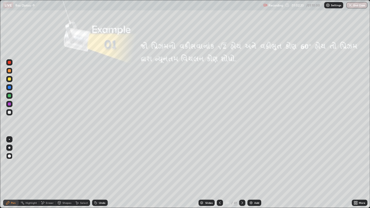
click at [242, 161] on icon at bounding box center [242, 203] width 4 height 4
click at [256, 161] on div "Add" at bounding box center [256, 203] width 5 height 3
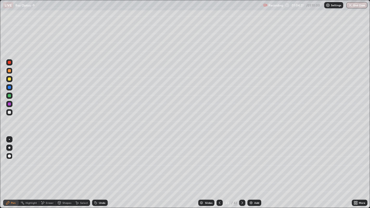
click at [219, 161] on icon at bounding box center [220, 203] width 4 height 4
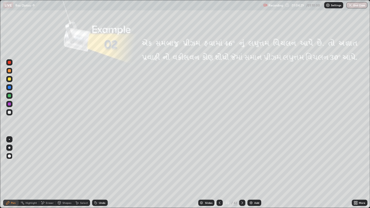
click at [242, 161] on icon at bounding box center [242, 203] width 4 height 4
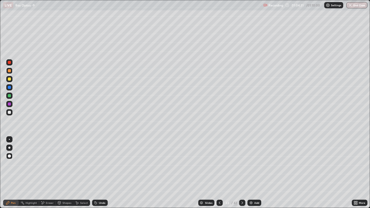
click at [219, 161] on icon at bounding box center [220, 203] width 4 height 4
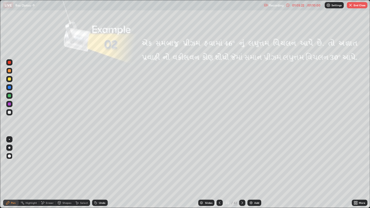
click at [357, 161] on icon at bounding box center [356, 202] width 1 height 1
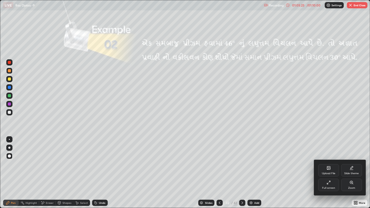
click at [330, 161] on icon at bounding box center [329, 183] width 4 height 4
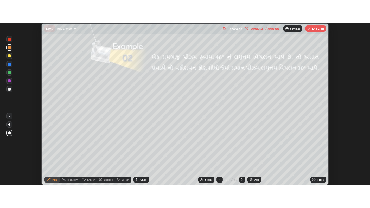
scroll to position [25876, 25667]
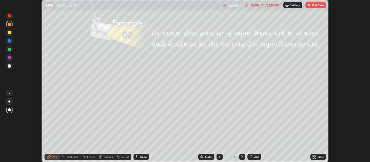
click at [316, 157] on icon at bounding box center [315, 157] width 1 height 1
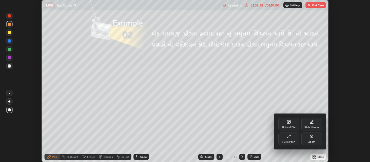
click at [289, 139] on div "Full screen" at bounding box center [289, 138] width 21 height 12
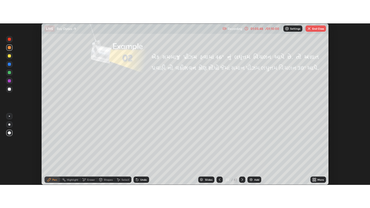
scroll to position [208, 370]
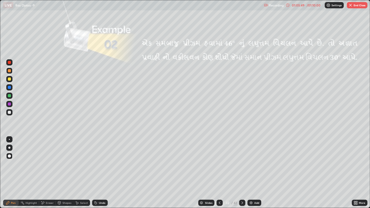
click at [8, 112] on div at bounding box center [9, 112] width 3 height 3
click at [242, 161] on icon at bounding box center [242, 203] width 4 height 4
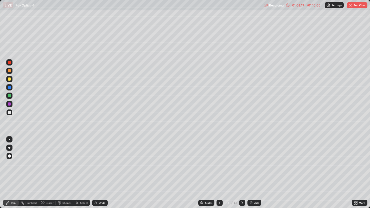
click at [222, 161] on div at bounding box center [220, 203] width 6 height 6
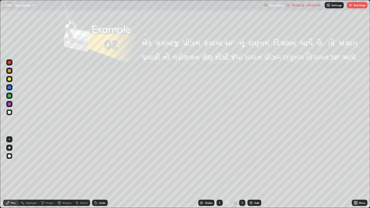
click at [242, 161] on icon at bounding box center [242, 203] width 4 height 4
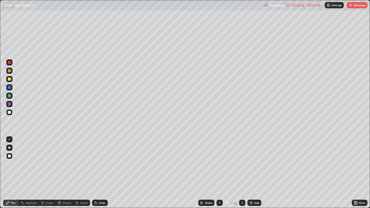
click at [242, 161] on icon at bounding box center [242, 203] width 4 height 4
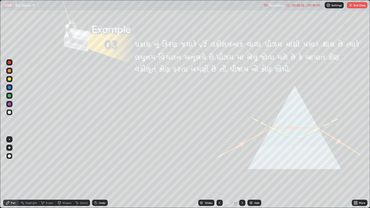
click at [221, 161] on div at bounding box center [220, 203] width 6 height 6
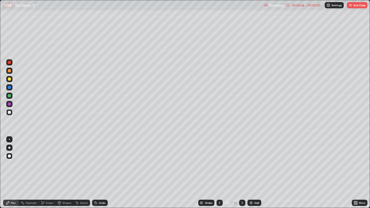
click at [209, 161] on div "Slides" at bounding box center [208, 203] width 7 height 3
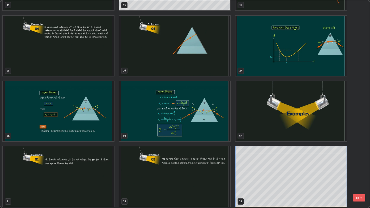
scroll to position [505, 0]
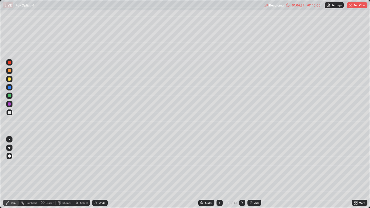
click at [353, 6] on button "End Class" at bounding box center [357, 5] width 21 height 6
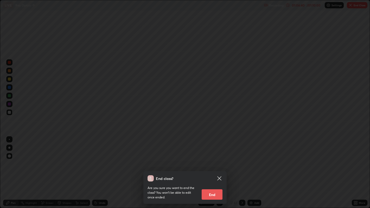
click at [213, 161] on button "End" at bounding box center [212, 195] width 21 height 10
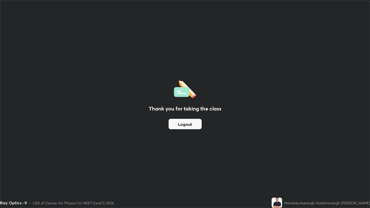
click at [186, 128] on button "Logout" at bounding box center [185, 124] width 33 height 10
